Goal: Communication & Community: Answer question/provide support

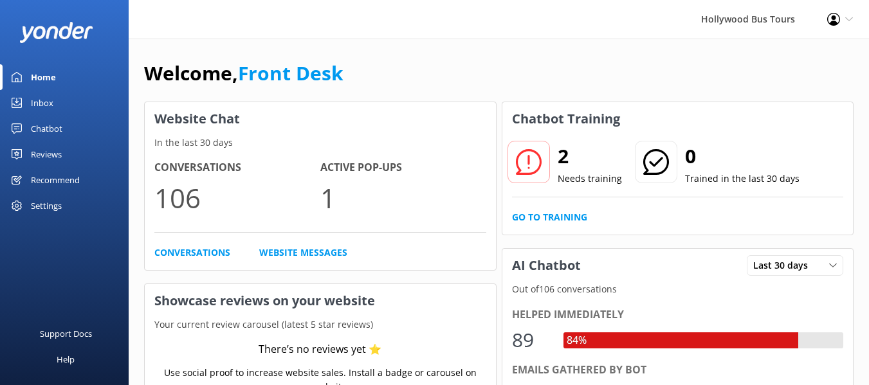
click at [43, 103] on div "Inbox" at bounding box center [42, 103] width 23 height 26
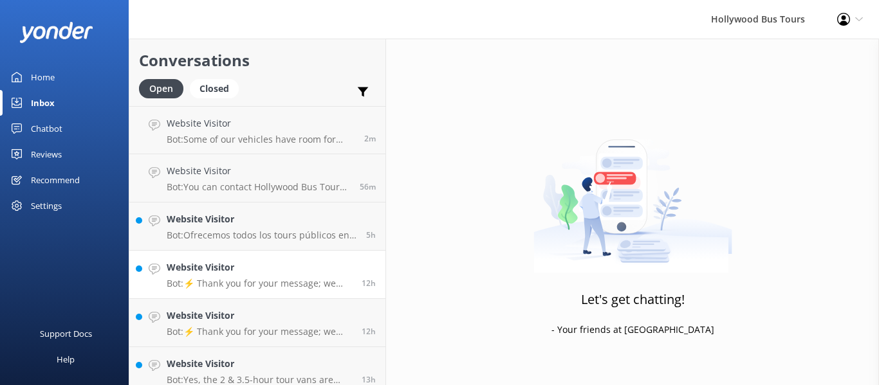
click at [276, 276] on div "Website Visitor Bot: ⚡ Thank you for your message; we are connecting you to a t…" at bounding box center [259, 275] width 185 height 28
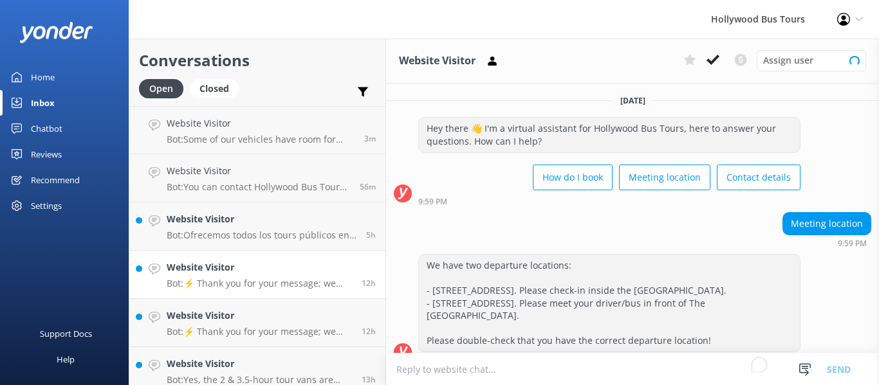
scroll to position [152, 0]
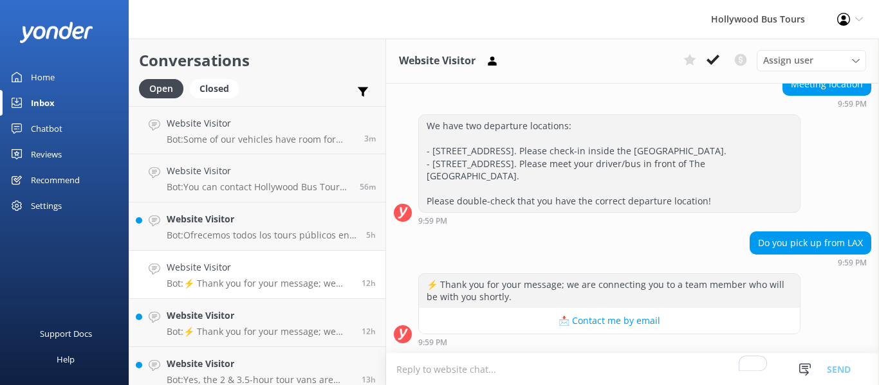
click at [493, 369] on textarea "To enrich screen reader interactions, please activate Accessibility in Grammarl…" at bounding box center [632, 370] width 493 height 32
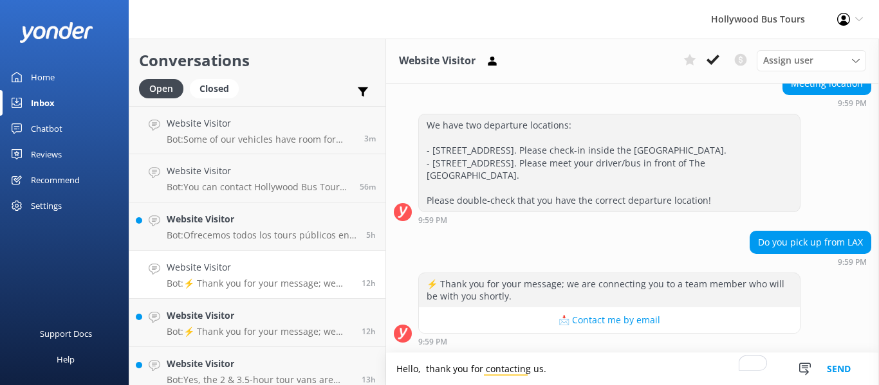
type textarea "Hello, thank you for contacting us."
click at [843, 364] on button "Send" at bounding box center [838, 369] width 48 height 32
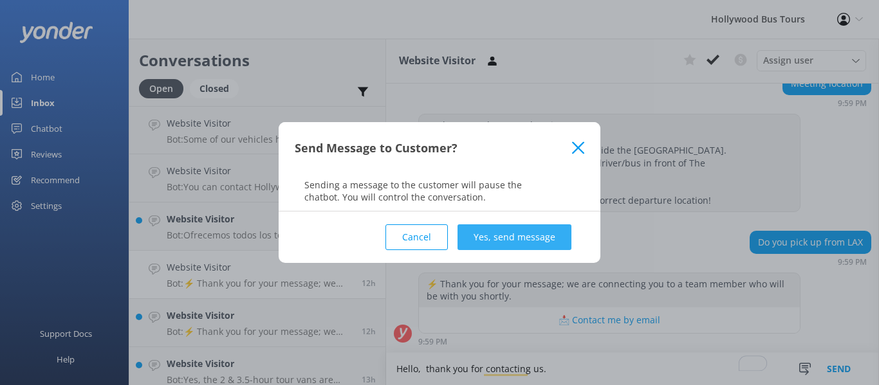
click at [506, 230] on button "Yes, send message" at bounding box center [514, 237] width 114 height 26
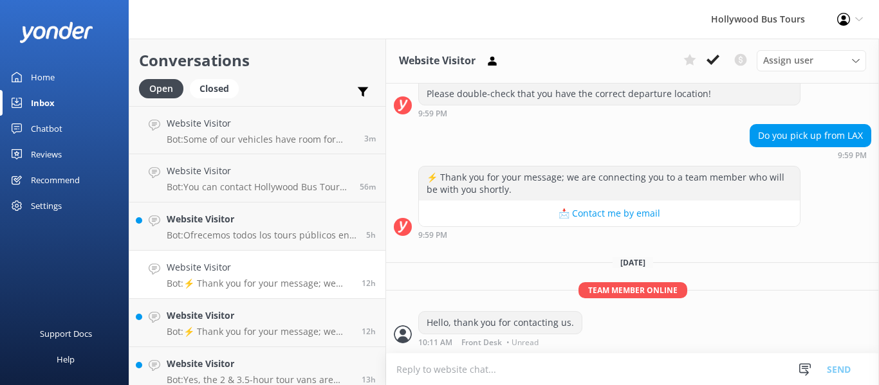
scroll to position [259, 0]
click at [418, 365] on textarea "To enrich screen reader interactions, please activate Accessibility in Grammarl…" at bounding box center [632, 370] width 493 height 32
click at [450, 372] on textarea "To enrich screen reader interactions, please activate Accessibility in Grammarl…" at bounding box center [632, 370] width 493 height 32
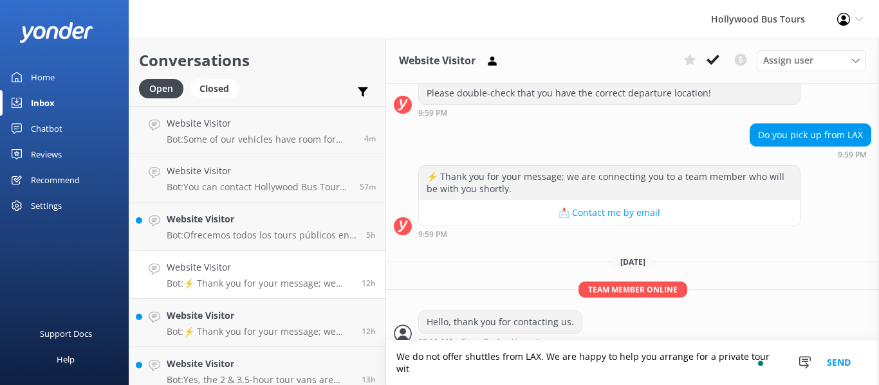
scroll to position [272, 0]
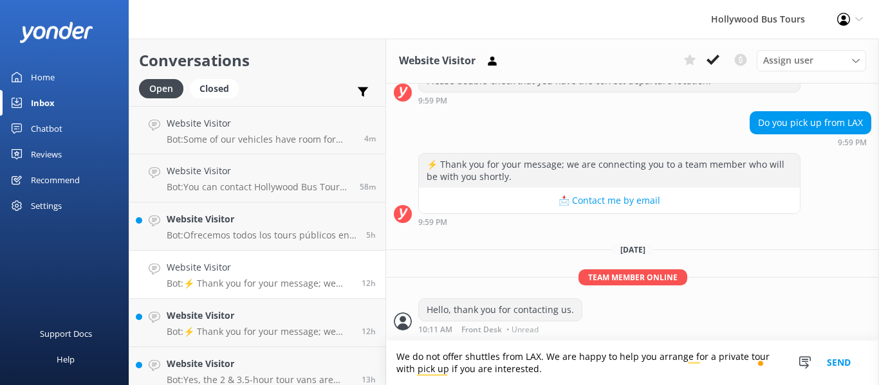
click at [430, 371] on textarea "We do not offer shuttles from LAX. We are happy to help you arrange for a priva…" at bounding box center [632, 363] width 493 height 44
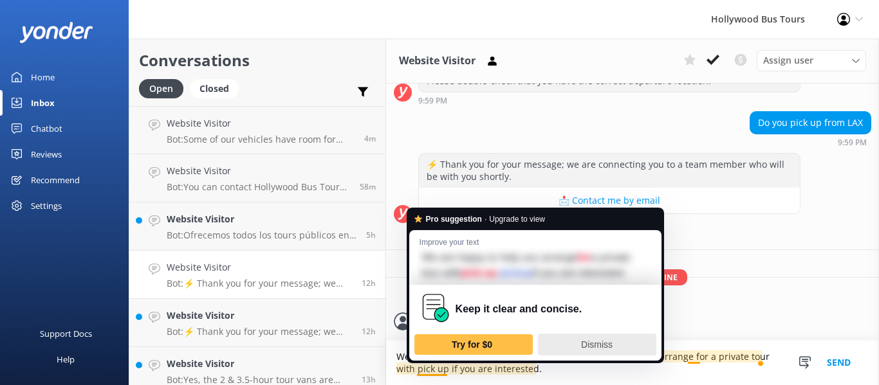
click at [598, 347] on span "Dismiss" at bounding box center [597, 345] width 32 height 10
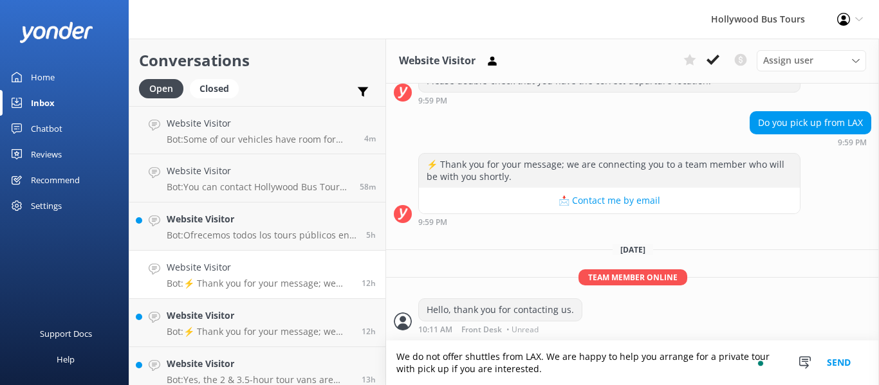
click at [433, 370] on textarea "We do not offer shuttles from LAX. We are happy to help you arrange for a priva…" at bounding box center [632, 363] width 493 height 44
drag, startPoint x: 433, startPoint y: 370, endPoint x: 421, endPoint y: 358, distance: 16.4
click at [421, 358] on textarea "We do not offer shuttles from LAX. We are happy to help you arrange for a priva…" at bounding box center [632, 363] width 493 height 44
type textarea "We do not offer shuttles from LAX. We are happy to help you arrange for a priva…"
click at [834, 362] on button "Send" at bounding box center [838, 363] width 48 height 44
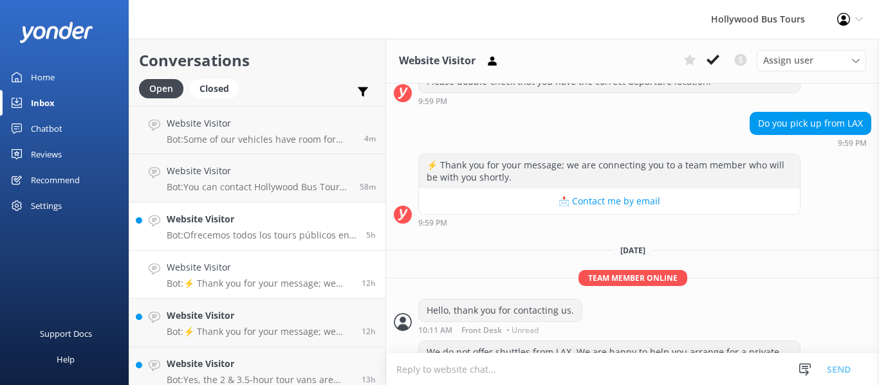
scroll to position [274, 0]
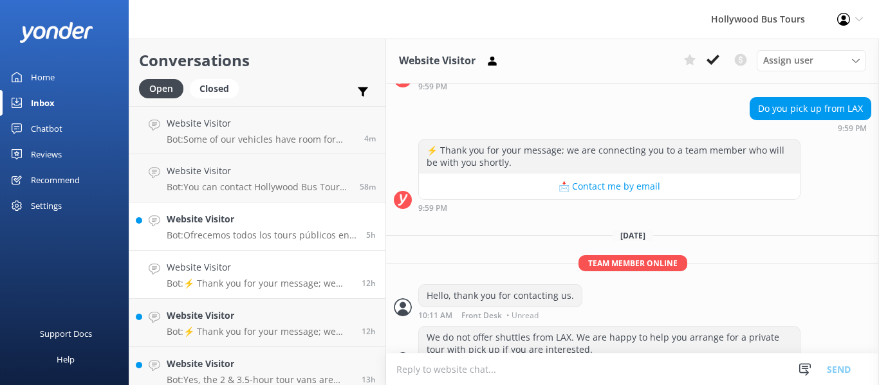
click at [268, 238] on p "Bot: Ofrecemos todos los tours públicos en inglés. Sin embargo, nuestro tour de…" at bounding box center [262, 236] width 190 height 12
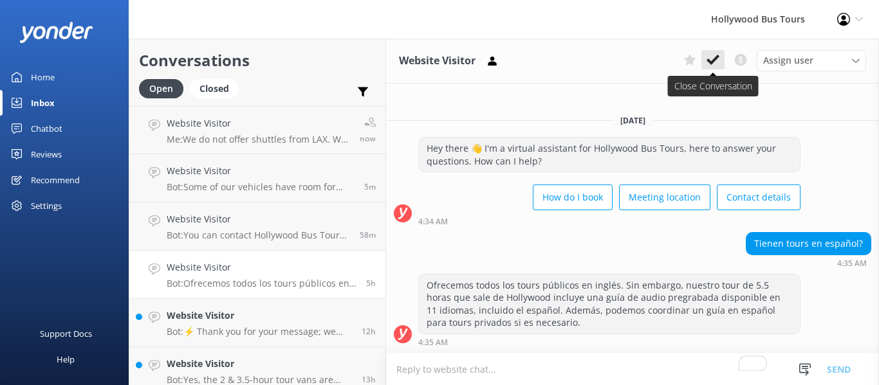
click at [710, 62] on use at bounding box center [712, 60] width 13 height 10
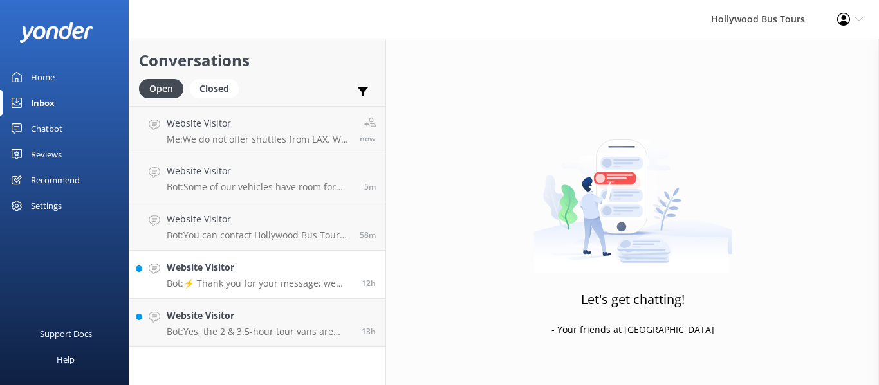
click at [253, 277] on div "Website Visitor Bot: ⚡ Thank you for your message; we are connecting you to a t…" at bounding box center [259, 275] width 185 height 28
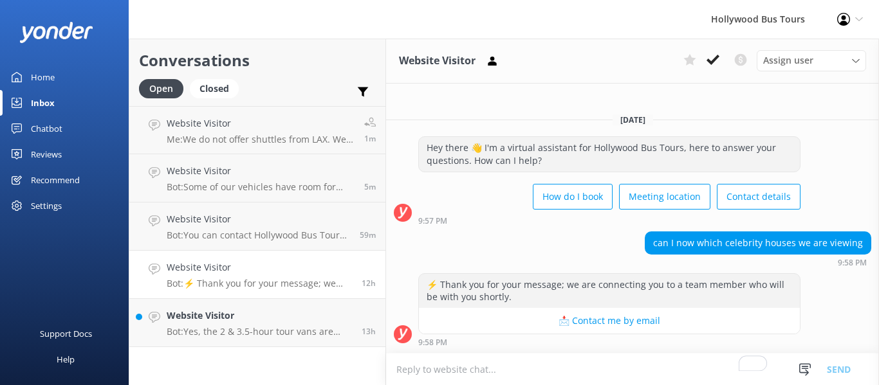
click at [462, 365] on textarea "To enrich screen reader interactions, please activate Accessibility in Grammarl…" at bounding box center [632, 370] width 493 height 32
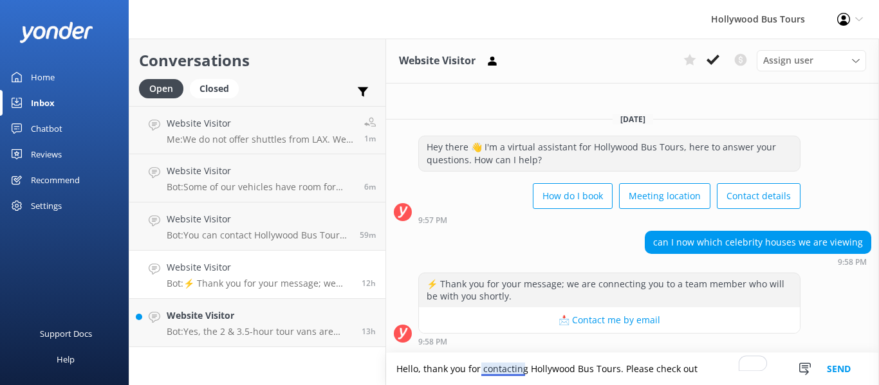
click at [508, 372] on textarea "Hello, thank you for contacting Hollywood Bus Tours. Please check out" at bounding box center [632, 369] width 493 height 32
click at [718, 380] on textarea "Hello, thank you for reaching out to Hollywood Bus Tours. Please check out" at bounding box center [632, 369] width 493 height 32
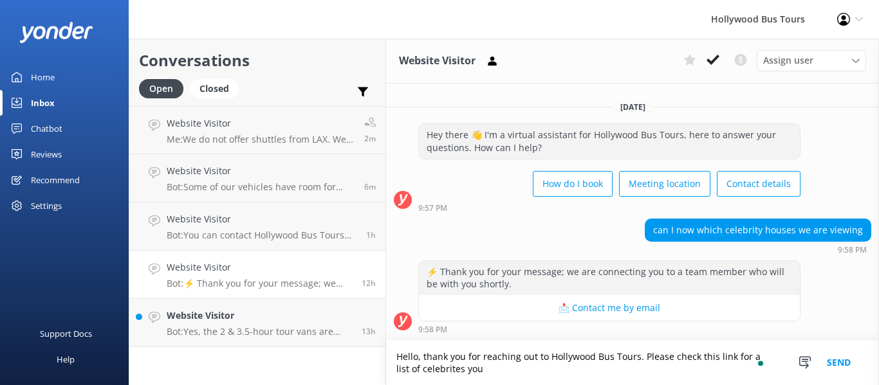
click at [749, 354] on textarea "Hello, thank you for reaching out to Hollywood Bus Tours. Please check this lin…" at bounding box center [632, 363] width 493 height 44
click at [504, 375] on textarea "Hello, thank you for reaching out to Hollywood Bus Tours. Please check this lin…" at bounding box center [632, 363] width 493 height 44
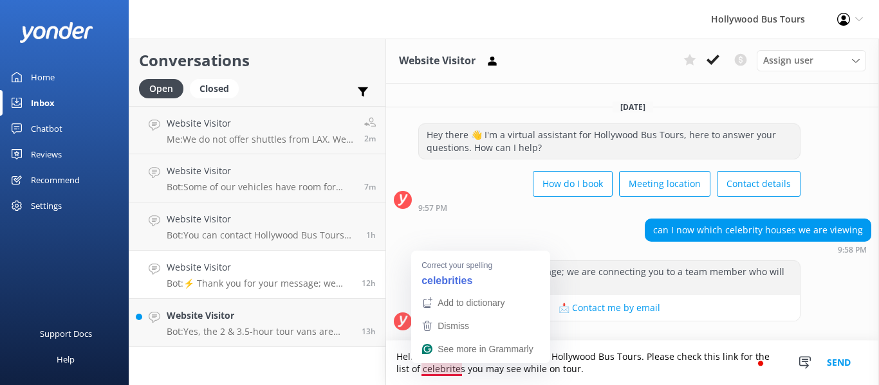
click at [443, 368] on textarea "Hello, thank you for reaching out to Hollywood Bus Tours. Please check this lin…" at bounding box center [632, 363] width 493 height 44
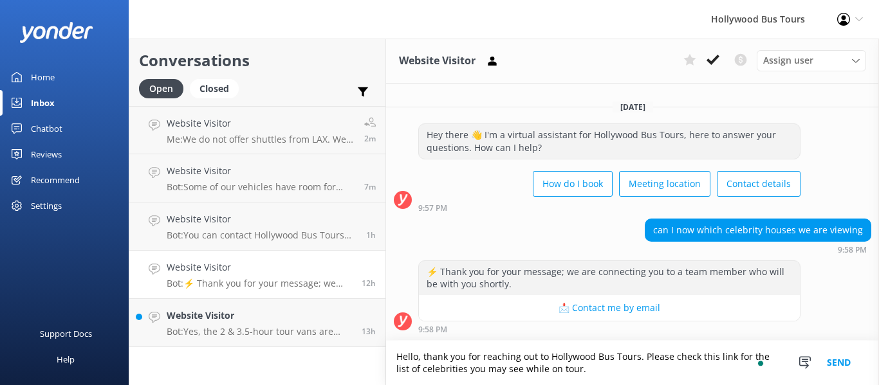
click at [697, 369] on textarea "Hello, thank you for reaching out to Hollywood Bus Tours. Please check this lin…" at bounding box center [632, 363] width 493 height 44
paste textarea "[URL][DOMAIN_NAME]"
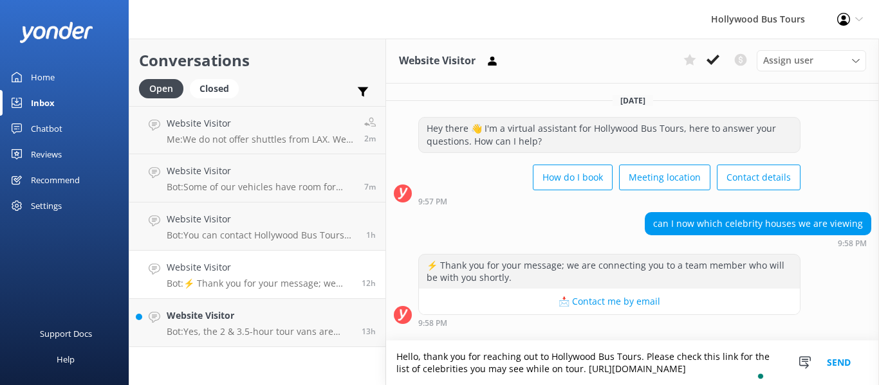
scroll to position [6, 0]
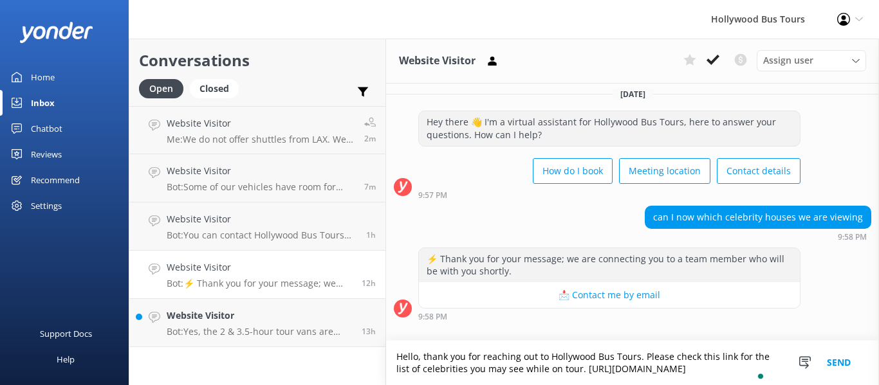
click at [837, 358] on button "Send" at bounding box center [838, 363] width 48 height 44
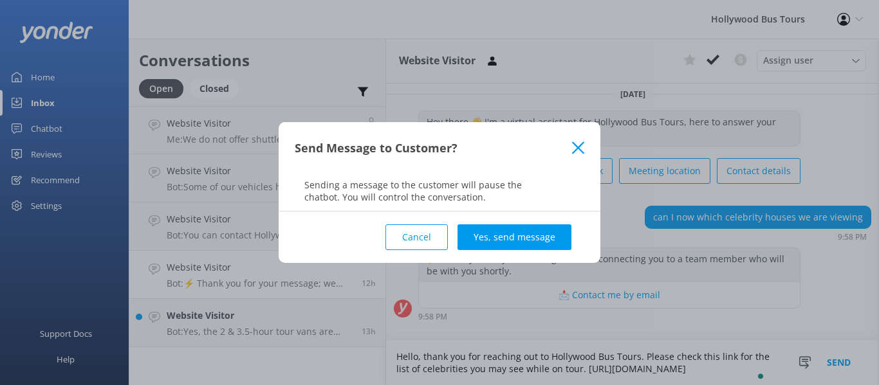
click at [401, 237] on button "Cancel" at bounding box center [416, 237] width 62 height 26
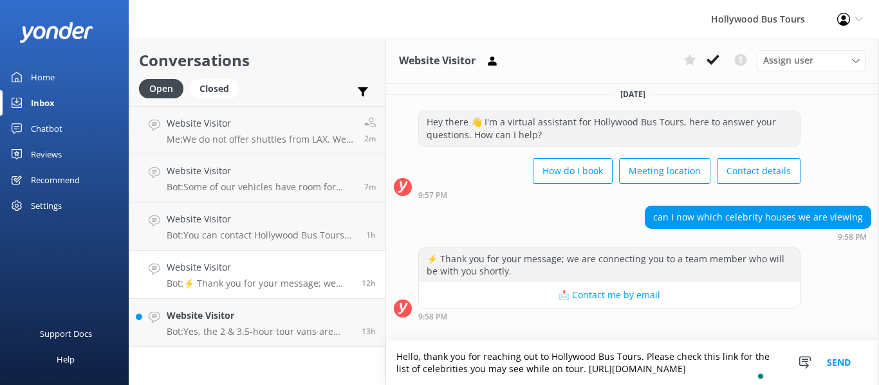
click at [542, 372] on textarea "Hello, thank you for reaching out to Hollywood Bus Tours. Please check this lin…" at bounding box center [632, 363] width 493 height 44
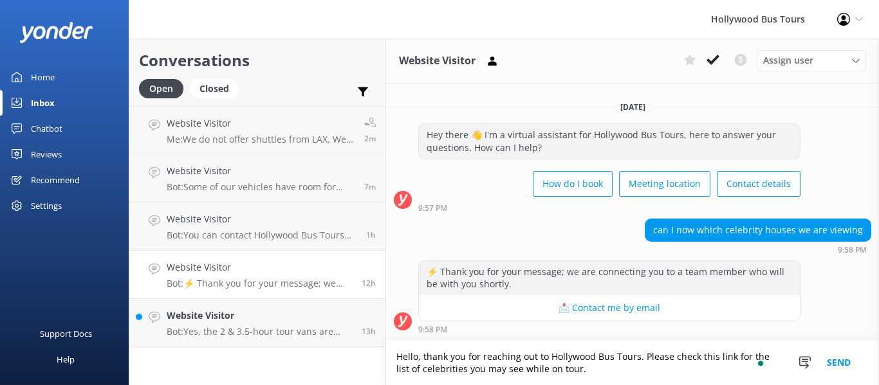
scroll to position [0, 0]
paste textarea "[URL][DOMAIN_NAME]"
type textarea "Hello, thank you for reaching out to Hollywood Bus Tours. Please check this lin…"
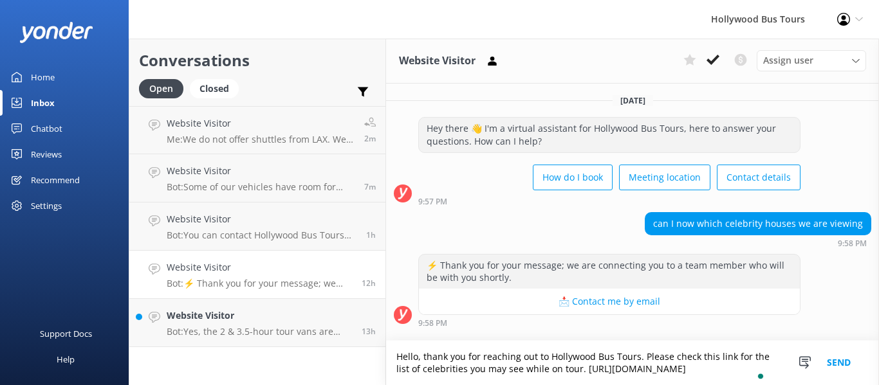
click at [837, 358] on button "Send" at bounding box center [838, 363] width 48 height 44
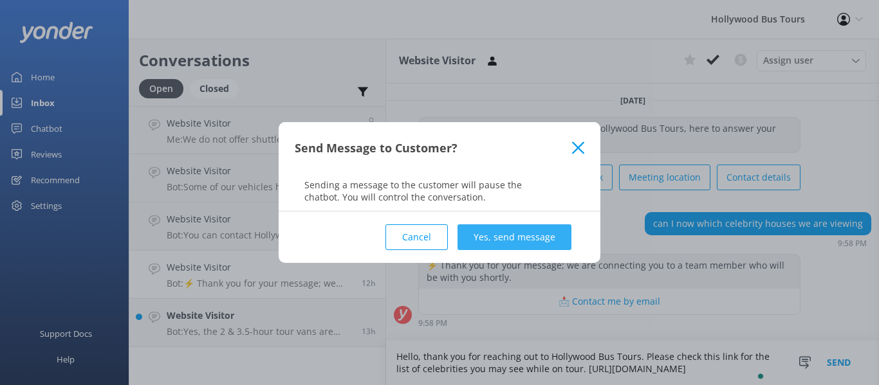
click at [509, 233] on button "Yes, send message" at bounding box center [514, 237] width 114 height 26
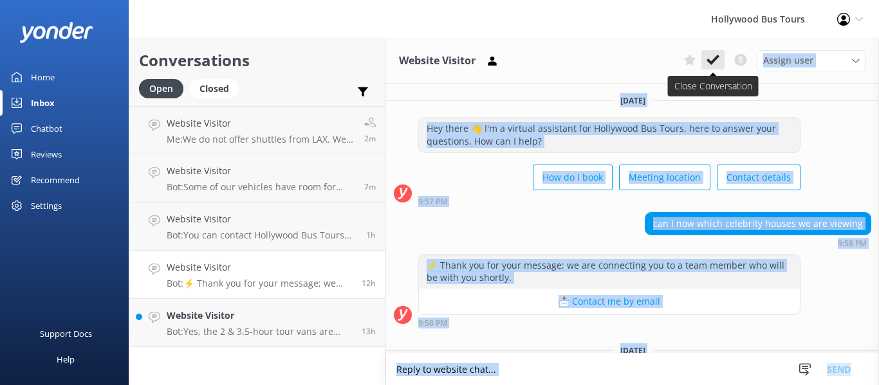
drag, startPoint x: 509, startPoint y: 233, endPoint x: 714, endPoint y: 64, distance: 265.9
click at [709, 57] on icon at bounding box center [712, 59] width 13 height 13
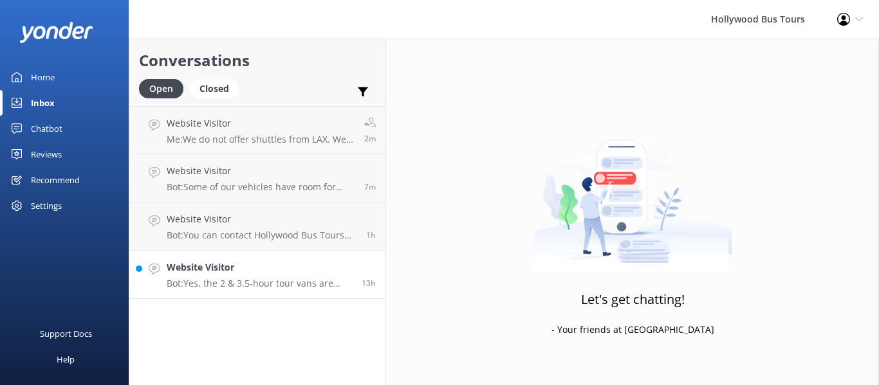
click at [250, 286] on p "Bot: Yes, the 2 & 3.5-hour tour vans are open-air with a sun shade, even in rai…" at bounding box center [259, 284] width 185 height 12
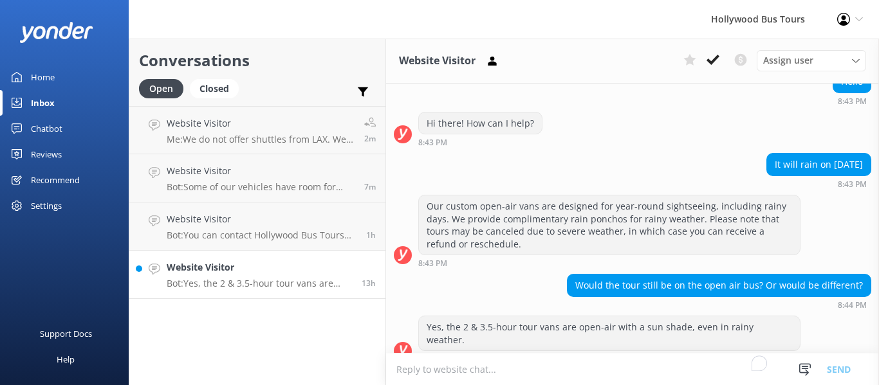
scroll to position [147, 0]
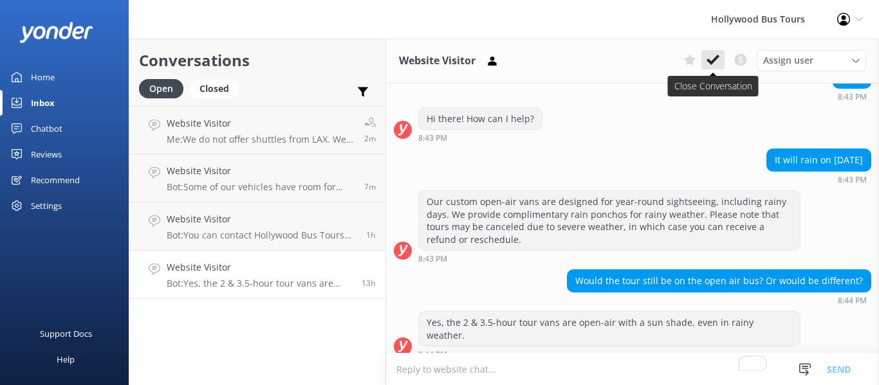
click at [712, 57] on icon at bounding box center [712, 59] width 13 height 13
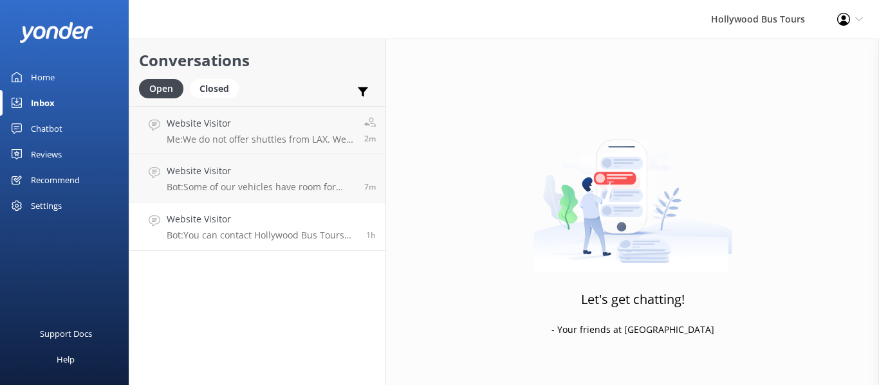
click at [302, 226] on h4 "Website Visitor" at bounding box center [262, 219] width 190 height 14
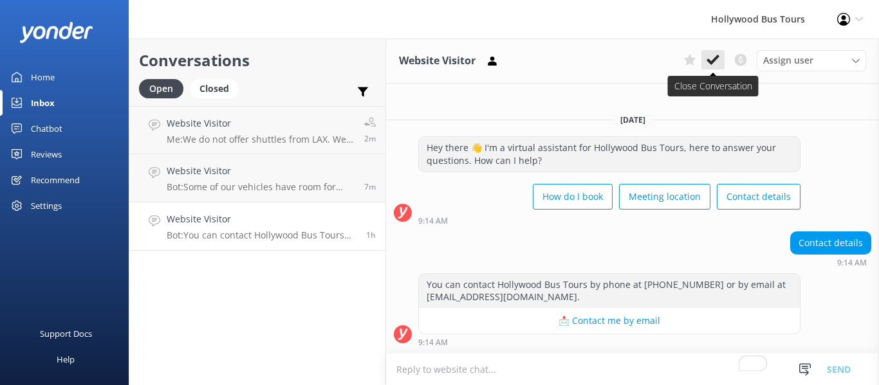
click at [708, 60] on use at bounding box center [712, 60] width 13 height 10
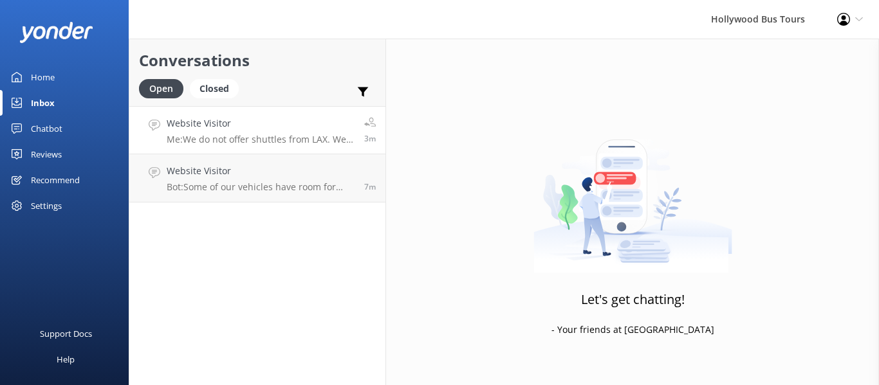
click at [264, 146] on link "Website Visitor Me: We do not offer shuttles from [GEOGRAPHIC_DATA]. We are hap…" at bounding box center [257, 130] width 256 height 48
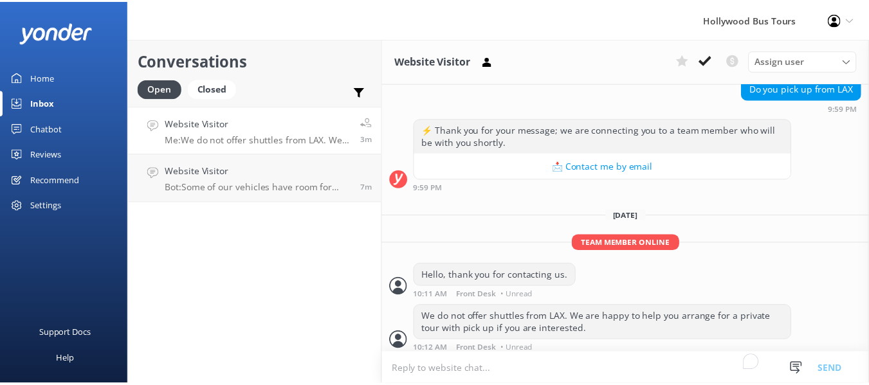
scroll to position [314, 0]
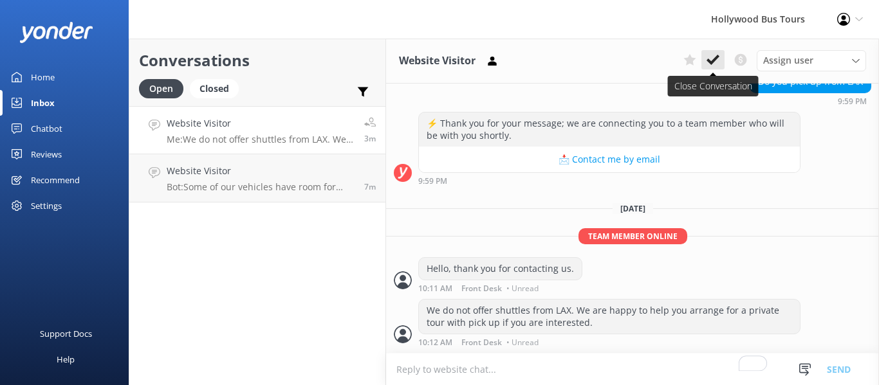
click at [717, 60] on icon at bounding box center [712, 59] width 13 height 13
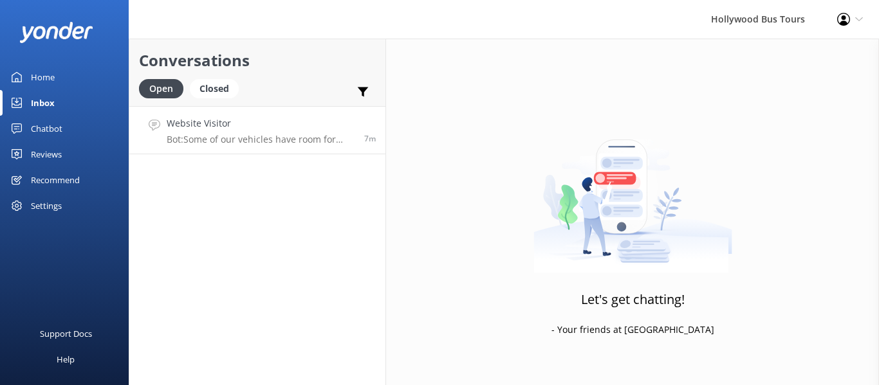
click at [213, 147] on link "Website Visitor Bot: Some of our vehicles have room for storage, and we also ha…" at bounding box center [257, 130] width 256 height 48
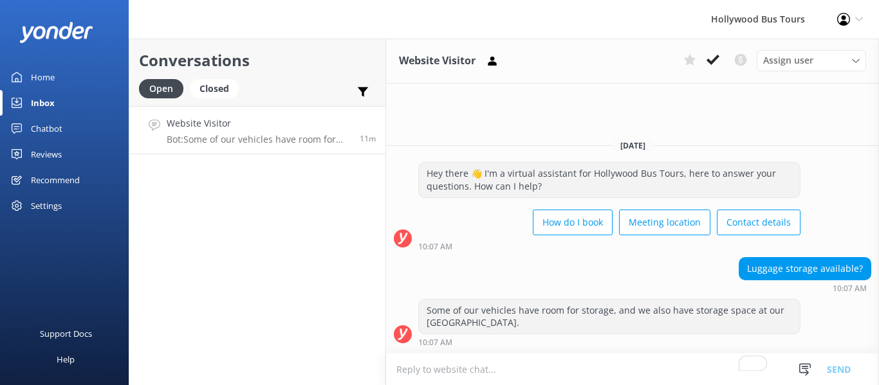
click at [39, 80] on div "Home" at bounding box center [43, 77] width 24 height 26
